Goal: Task Accomplishment & Management: Manage account settings

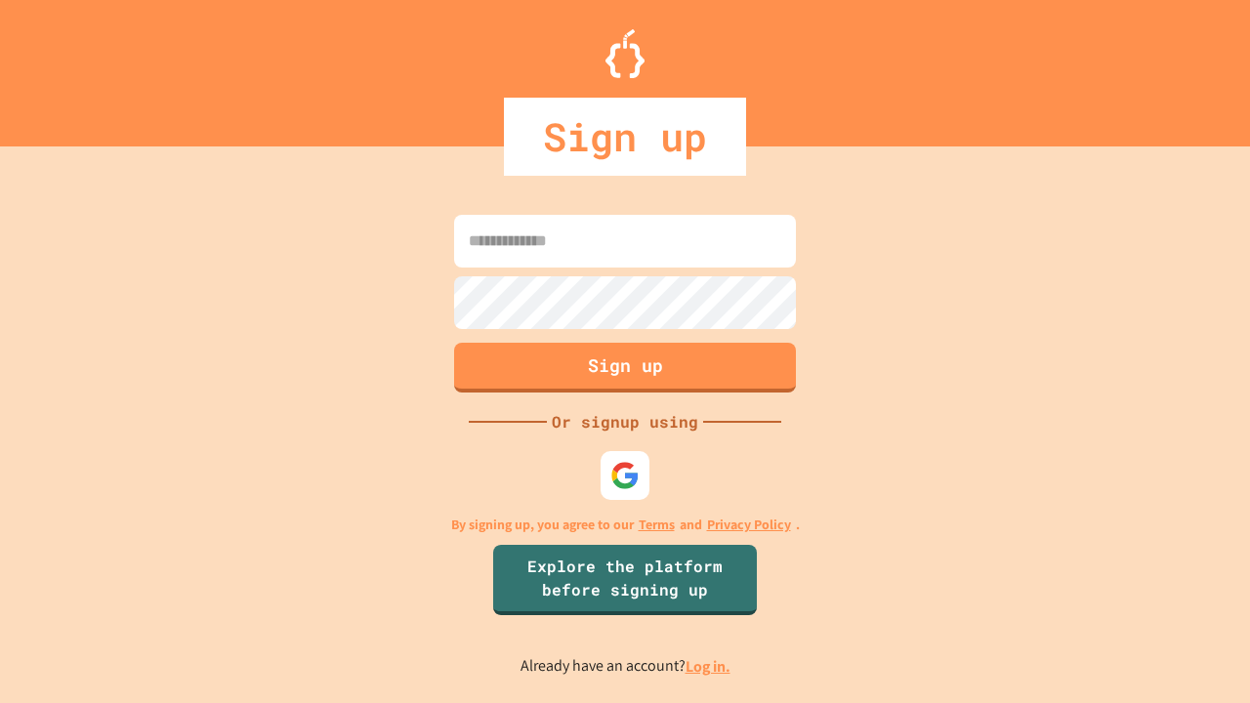
click at [709, 666] on link "Log in." at bounding box center [707, 666] width 45 height 21
